Goal: Go to known website

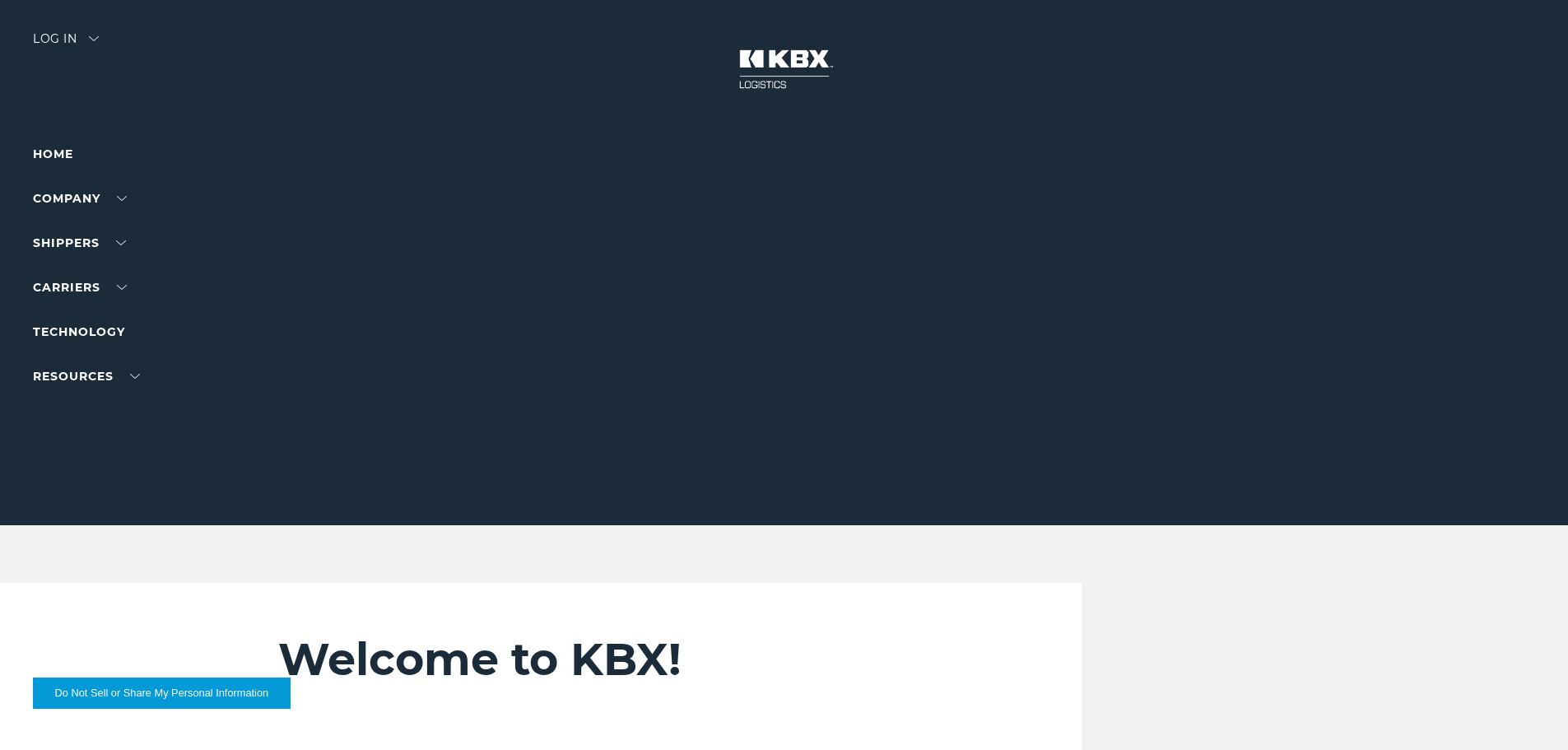
click at [53, 35] on div "Log in" at bounding box center [66, 45] width 66 height 24
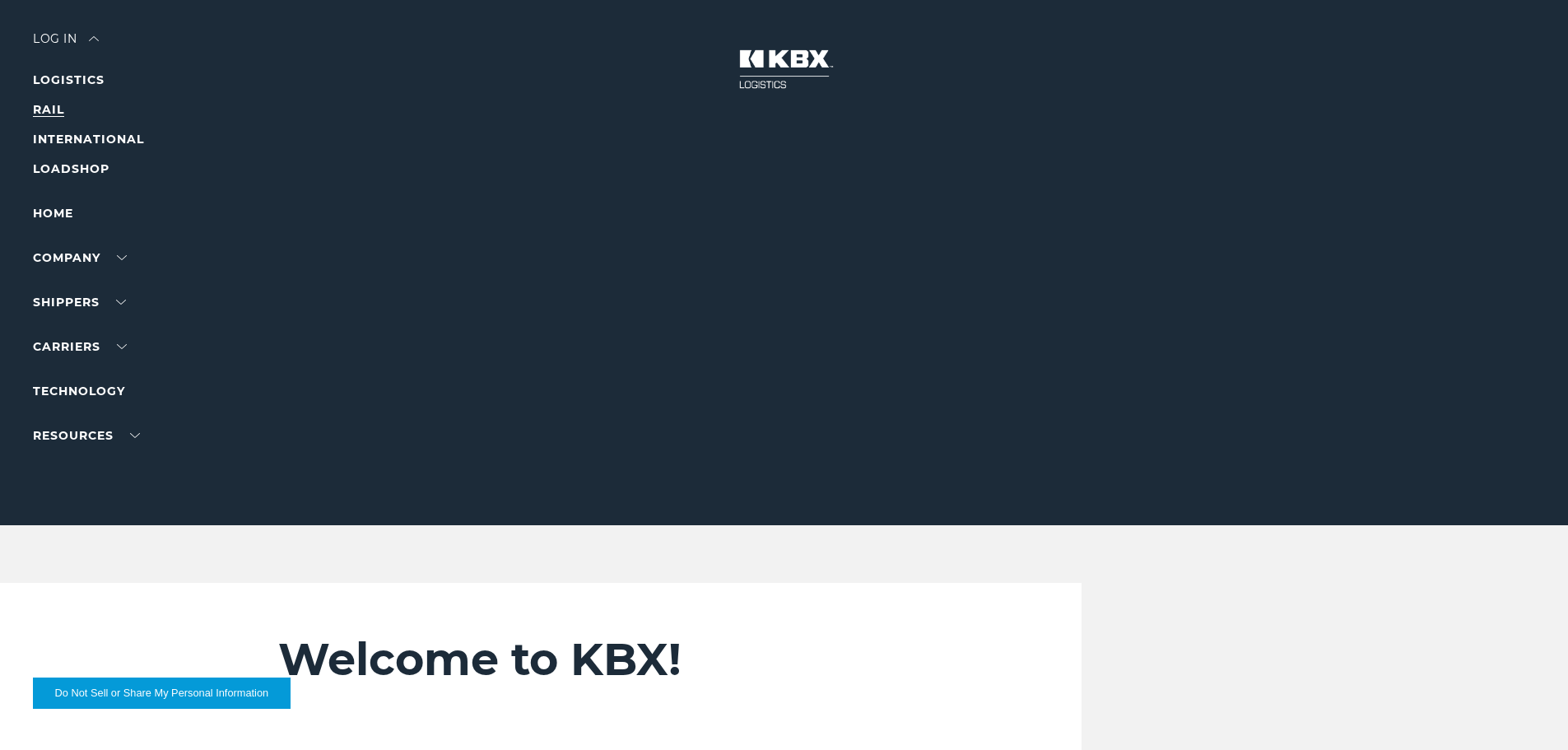
click at [53, 115] on link "RAIL" at bounding box center [48, 110] width 31 height 15
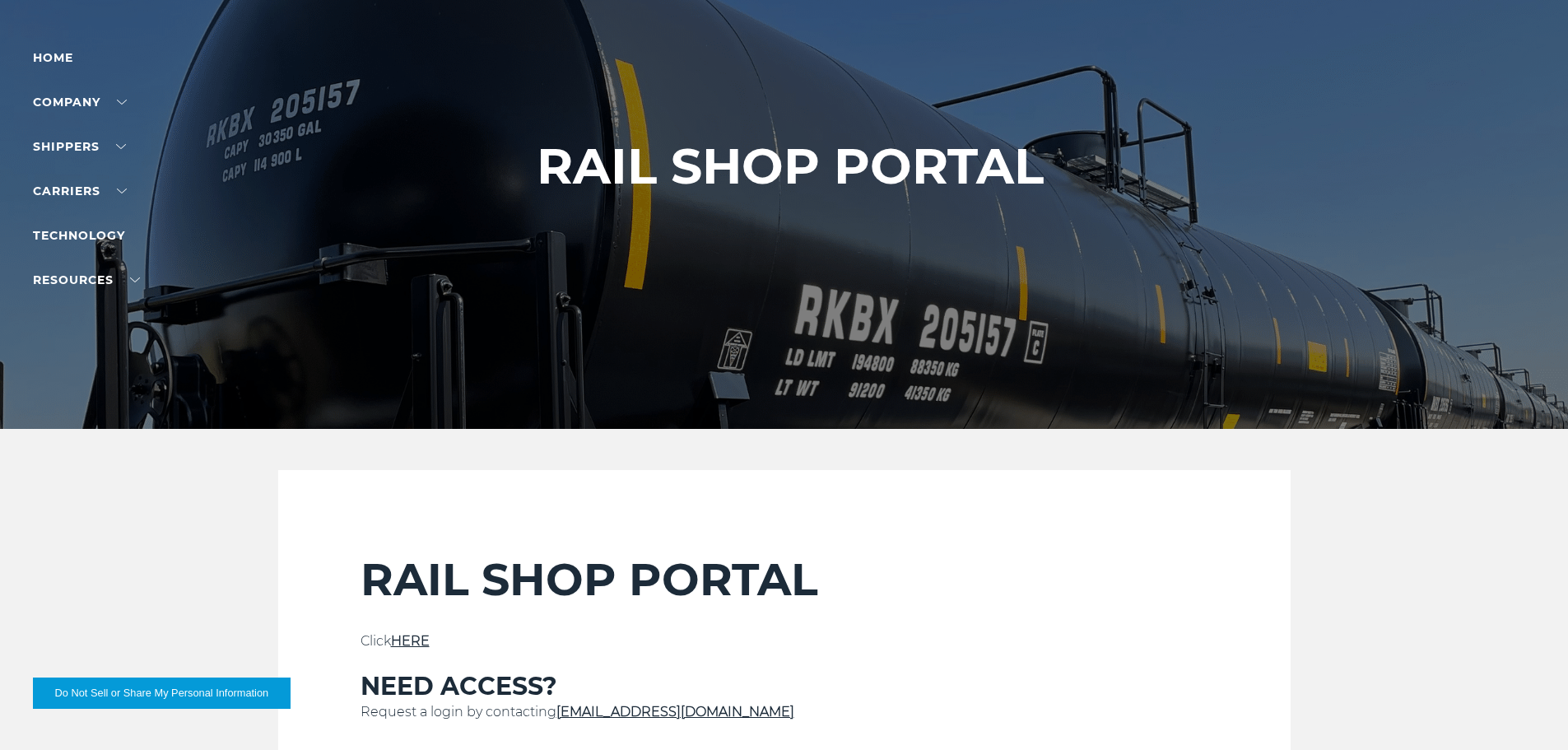
scroll to position [247, 0]
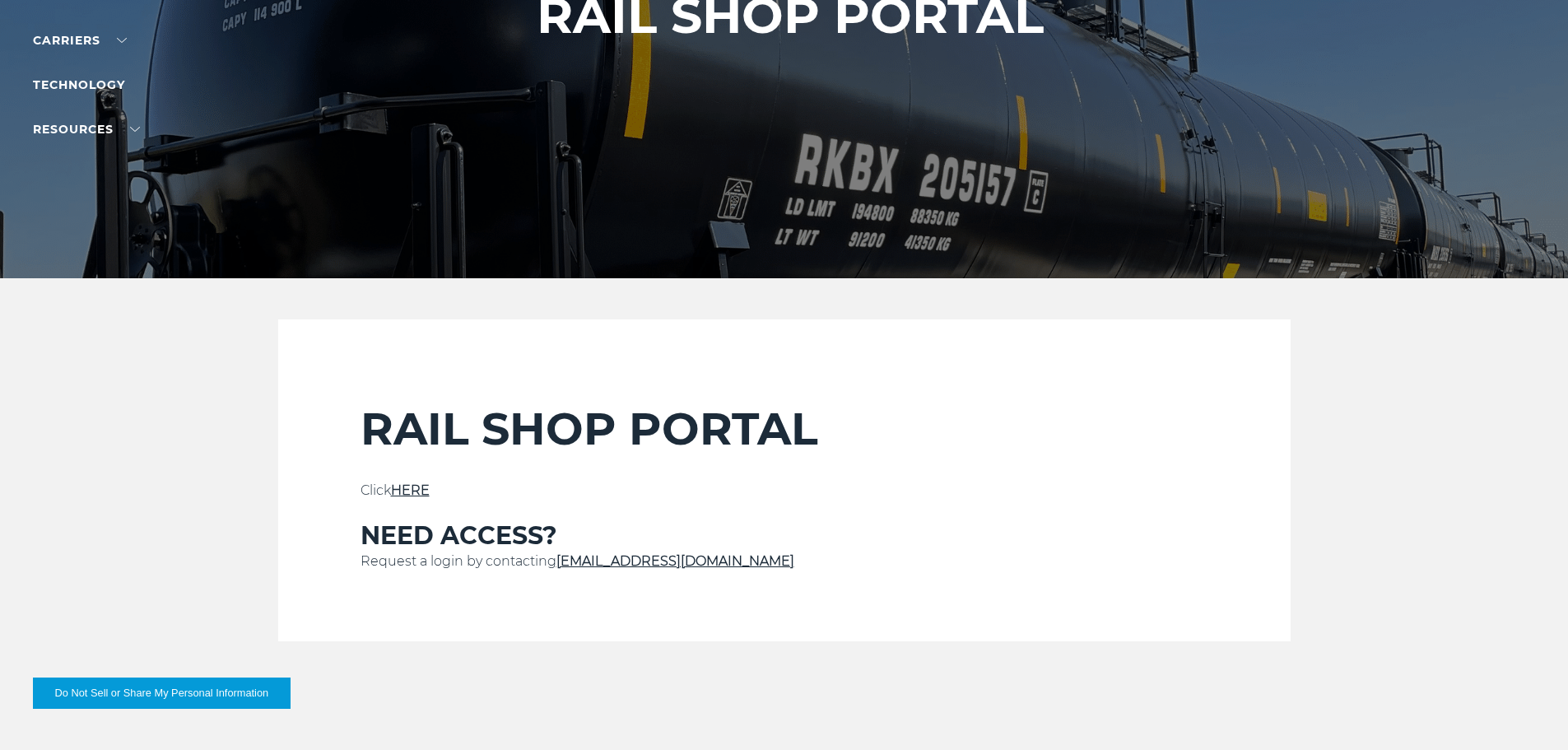
click at [417, 483] on link "HERE" at bounding box center [410, 491] width 38 height 16
